Goal: Task Accomplishment & Management: Manage account settings

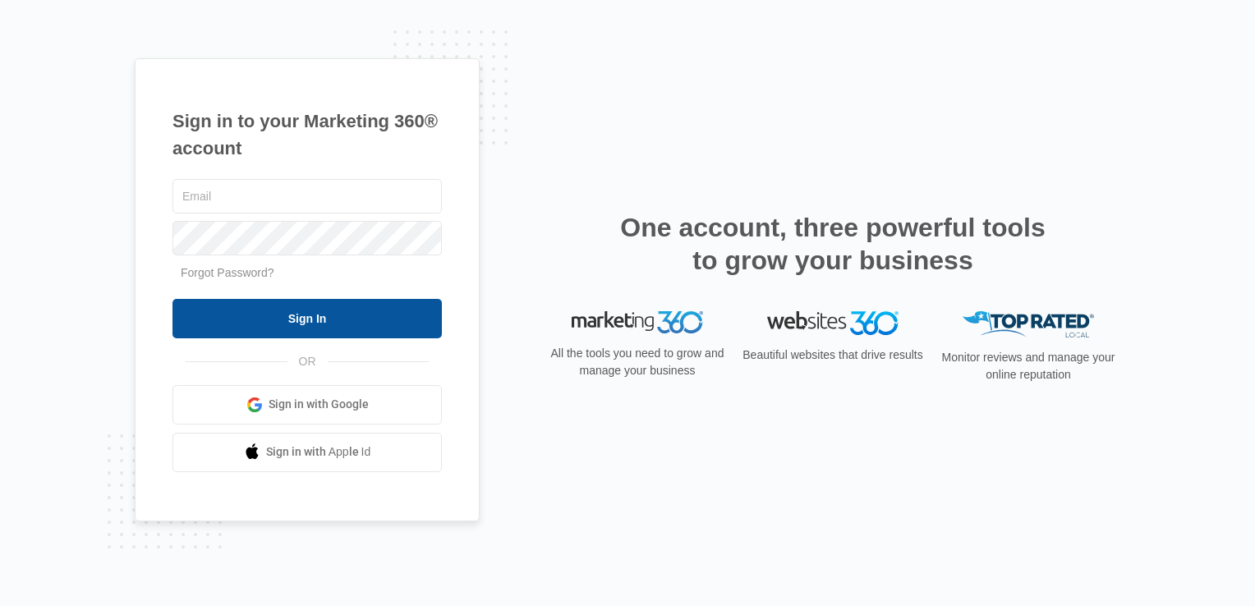
type input "[EMAIL_ADDRESS][DOMAIN_NAME]"
click at [291, 319] on input "Sign In" at bounding box center [306, 318] width 269 height 39
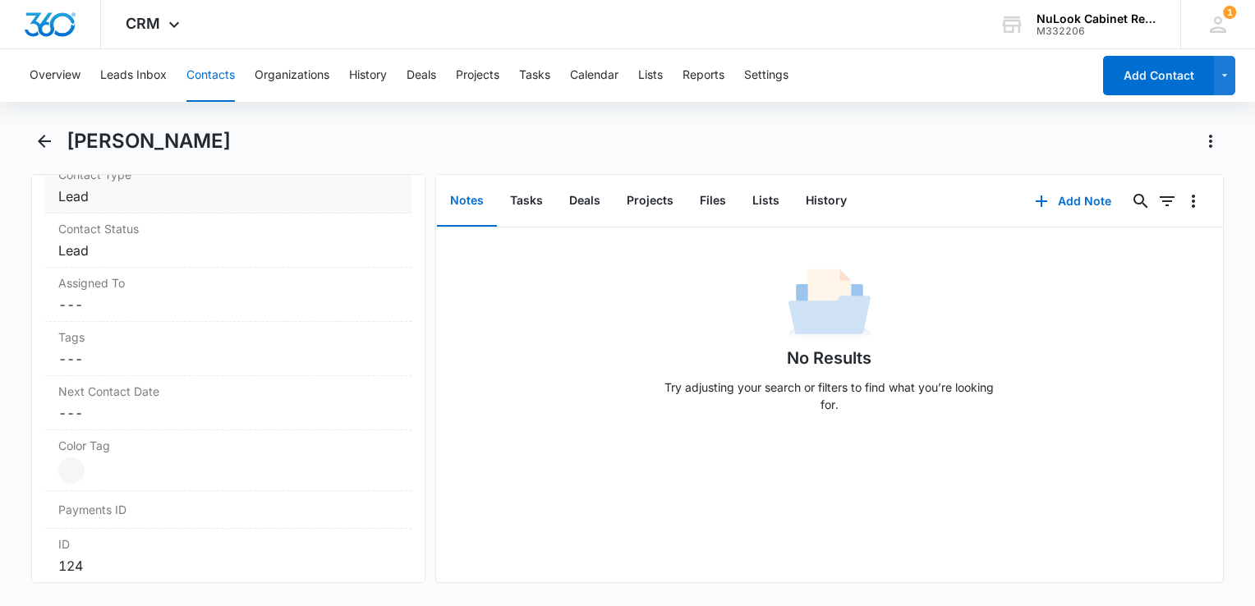
scroll to position [713, 0]
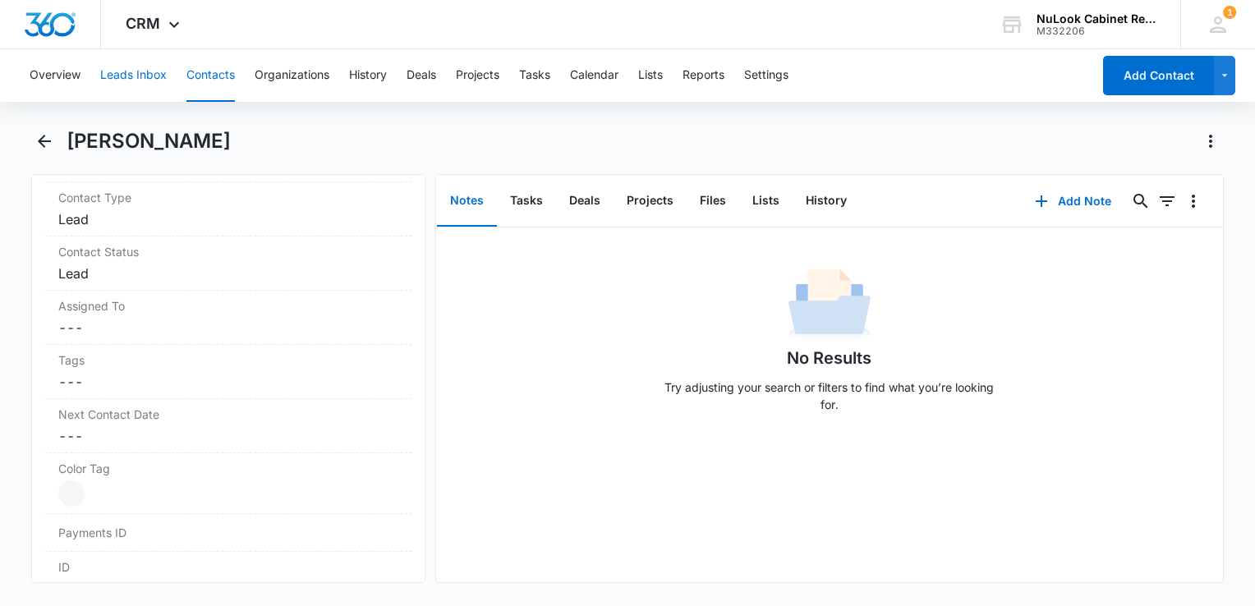
click at [131, 74] on button "Leads Inbox" at bounding box center [133, 75] width 67 height 53
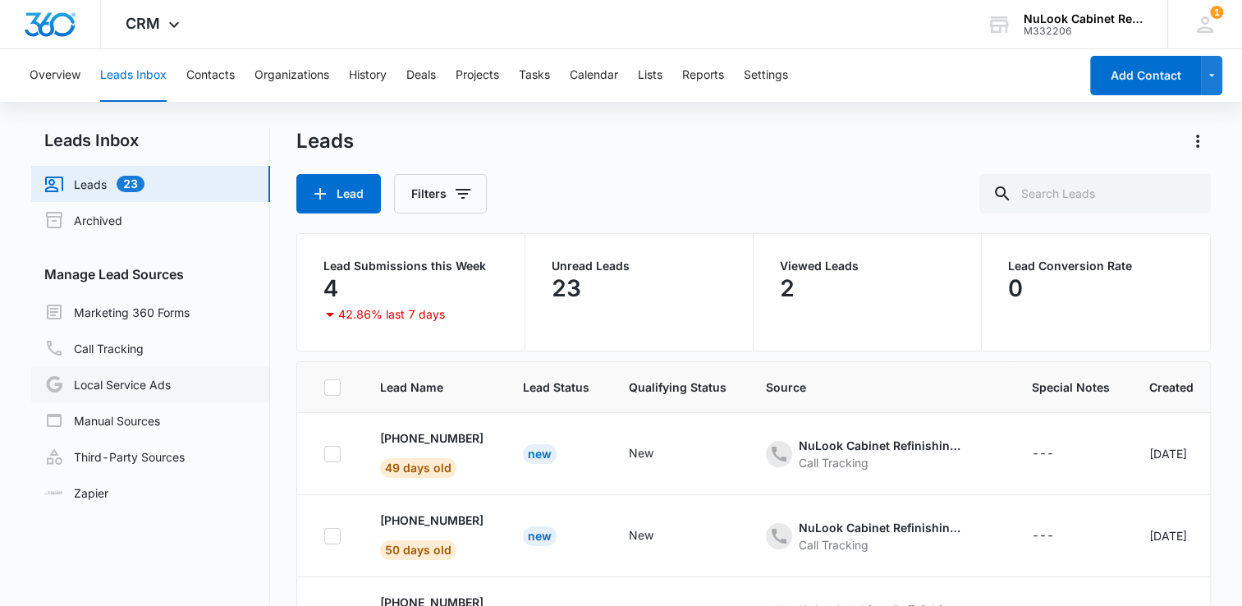
click at [152, 388] on link "Local Service Ads" at bounding box center [107, 384] width 126 height 20
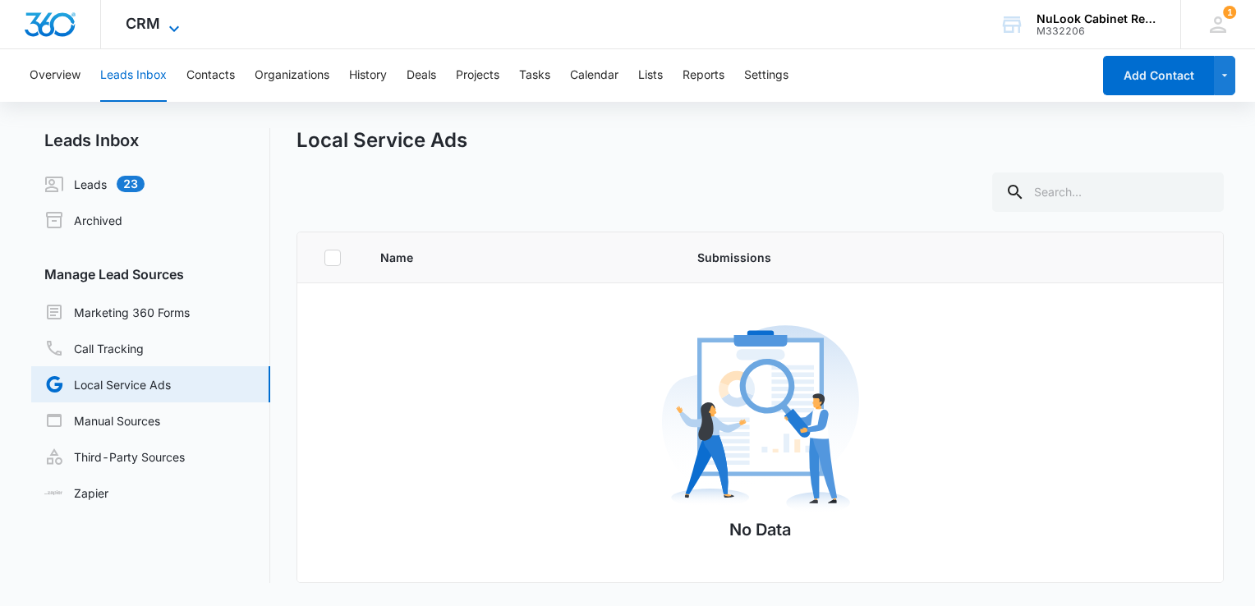
click at [167, 24] on icon at bounding box center [174, 29] width 20 height 20
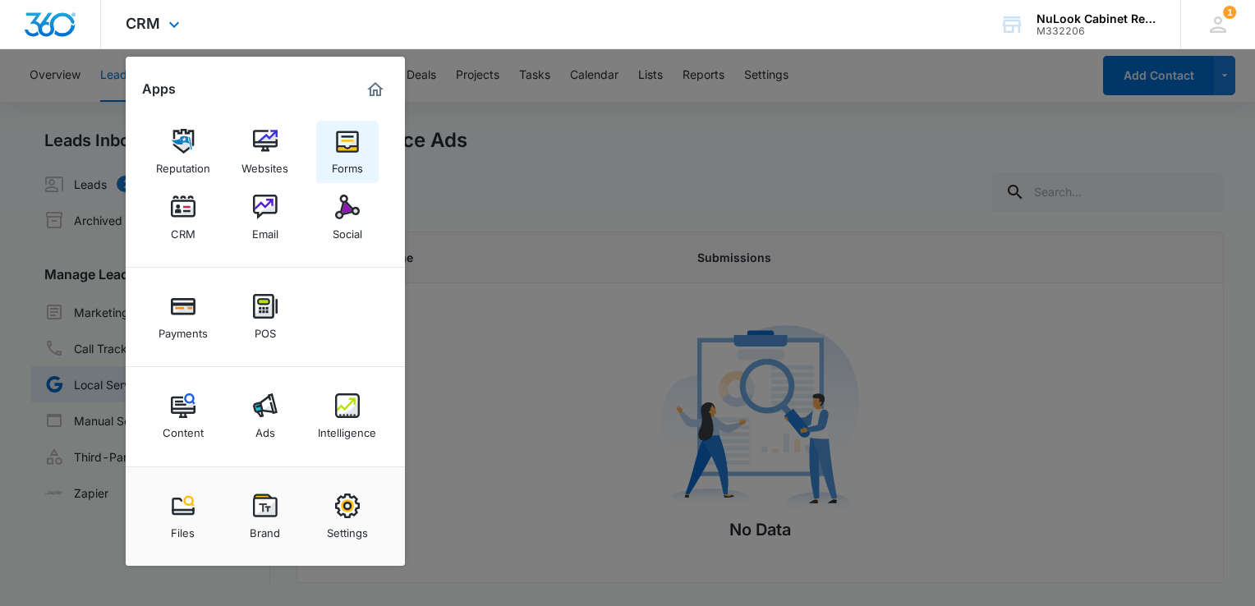
click at [344, 156] on div "Forms" at bounding box center [347, 164] width 31 height 21
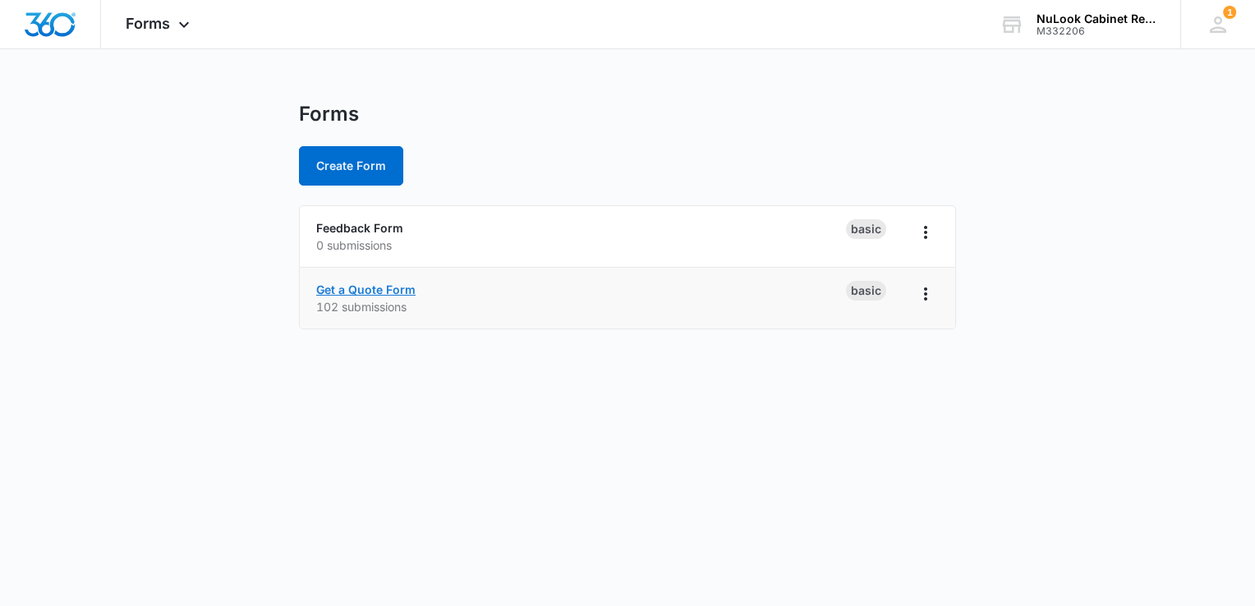
click at [397, 293] on link "Get a Quote Form" at bounding box center [365, 289] width 99 height 14
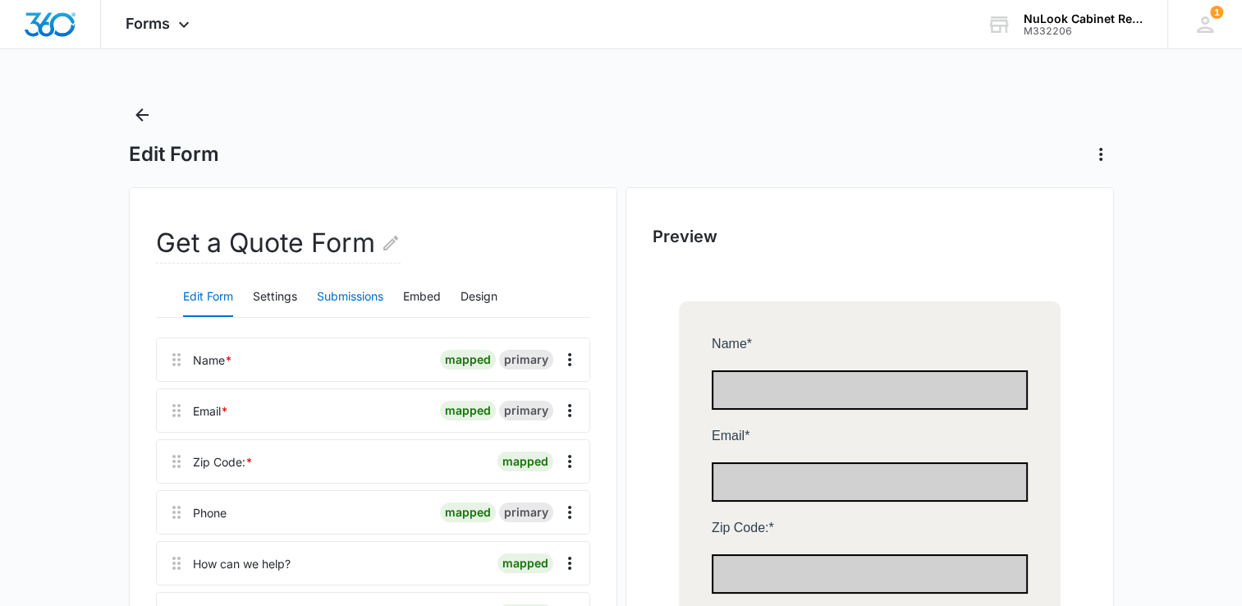
click at [368, 297] on button "Submissions" at bounding box center [350, 297] width 67 height 39
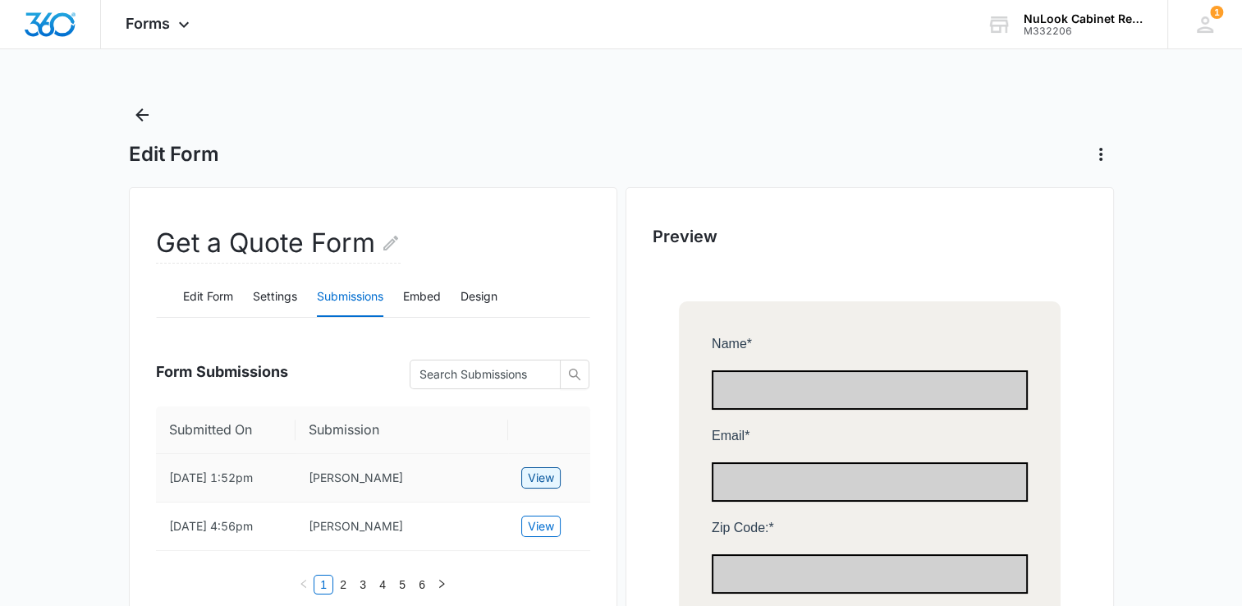
click at [543, 477] on span "View" at bounding box center [541, 478] width 26 height 18
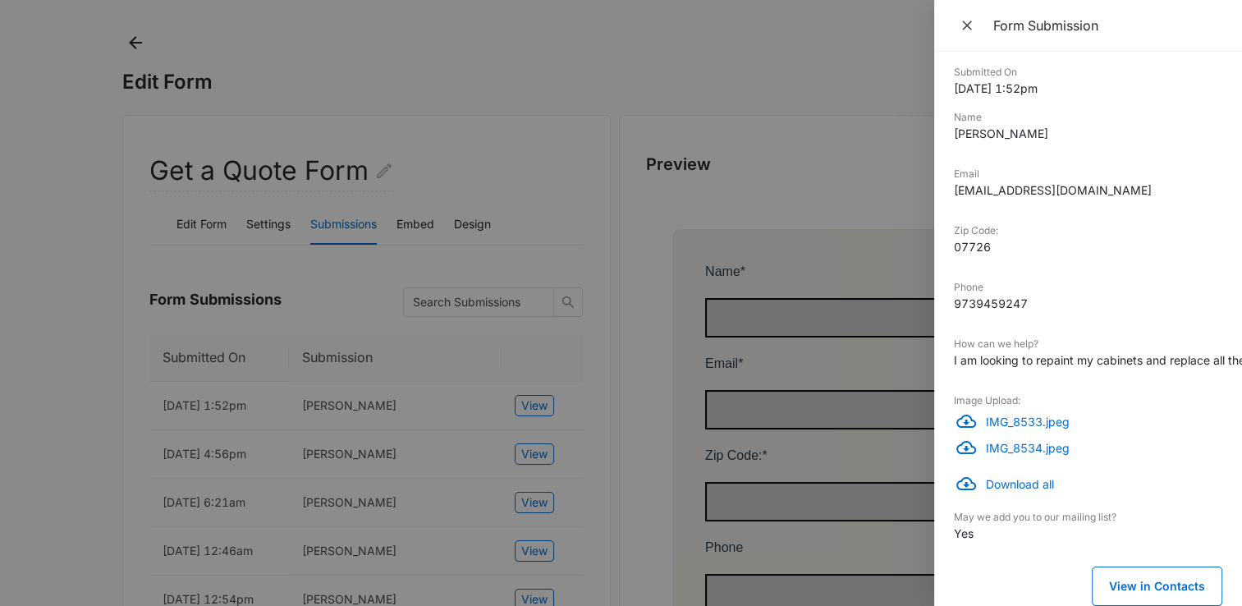
scroll to position [85, 0]
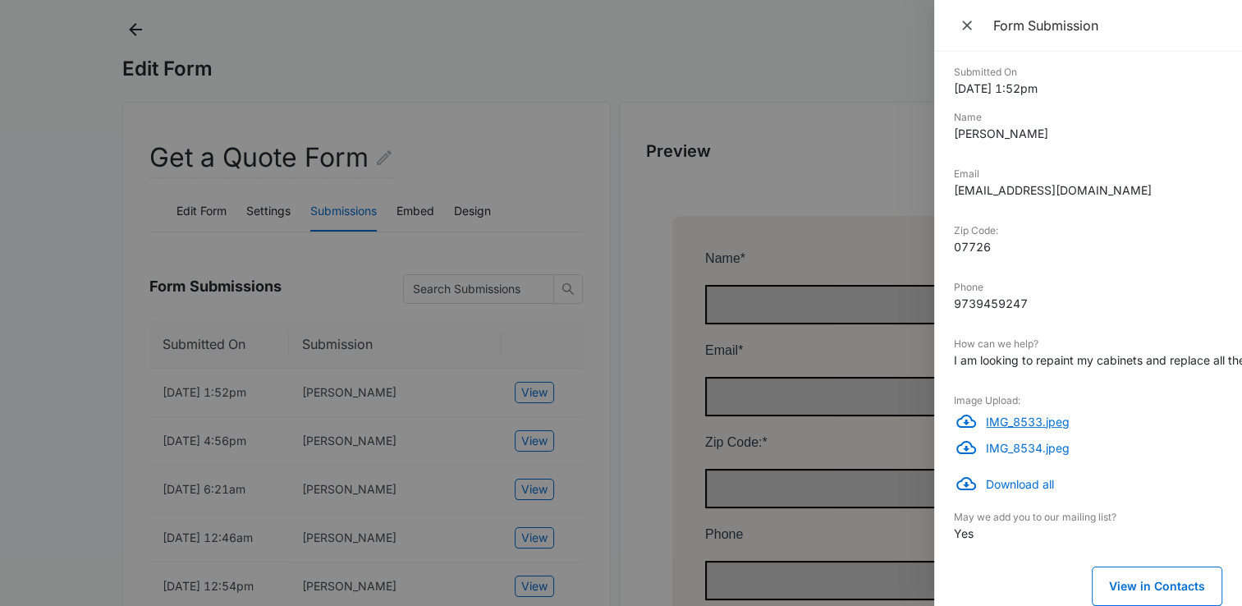
click at [1058, 413] on p "IMG_8533.jpeg" at bounding box center [1104, 421] width 237 height 17
click at [1016, 439] on p "IMG_8534.jpeg" at bounding box center [1104, 447] width 237 height 17
click at [1015, 475] on p "Download all" at bounding box center [1104, 483] width 237 height 17
click at [967, 27] on icon "Close" at bounding box center [967, 25] width 16 height 16
